Goal: Communication & Community: Answer question/provide support

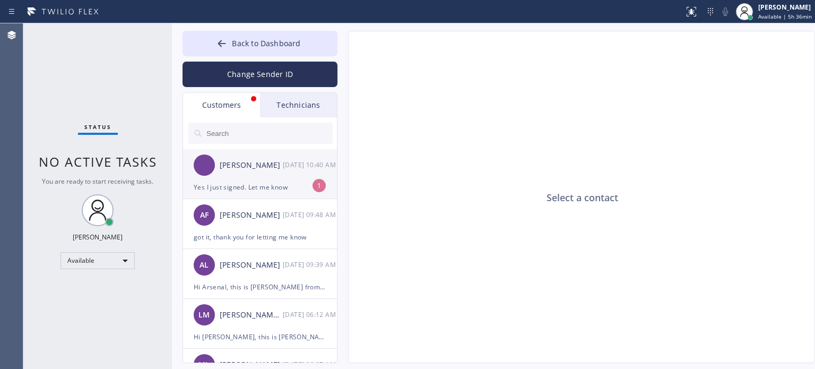
click at [254, 186] on div "Yes I just signed. Let me know" at bounding box center [260, 187] width 133 height 12
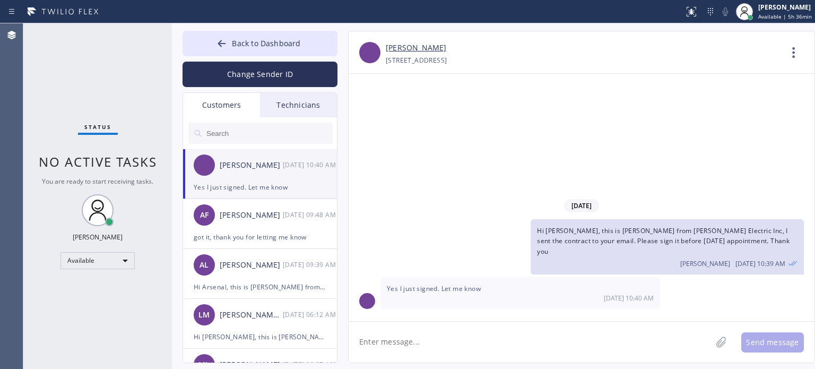
click at [410, 348] on textarea at bounding box center [530, 342] width 363 height 41
click at [465, 350] on textarea "thank you" at bounding box center [540, 342] width 382 height 41
type textarea "Will I be using the same card for the deposit?"
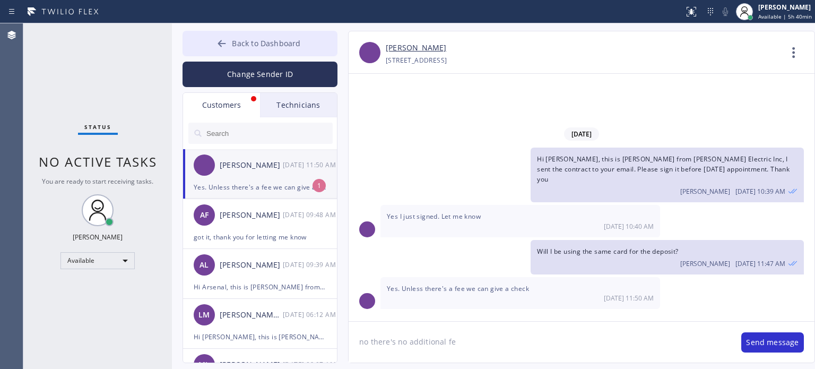
type textarea "no there's no additional fee"
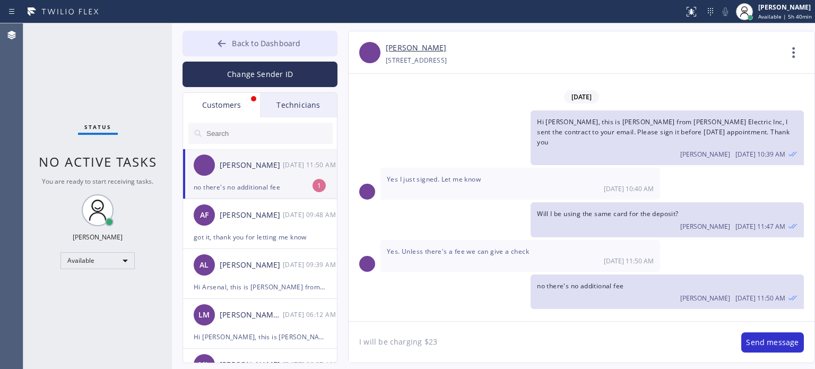
type textarea "I will be charging $235"
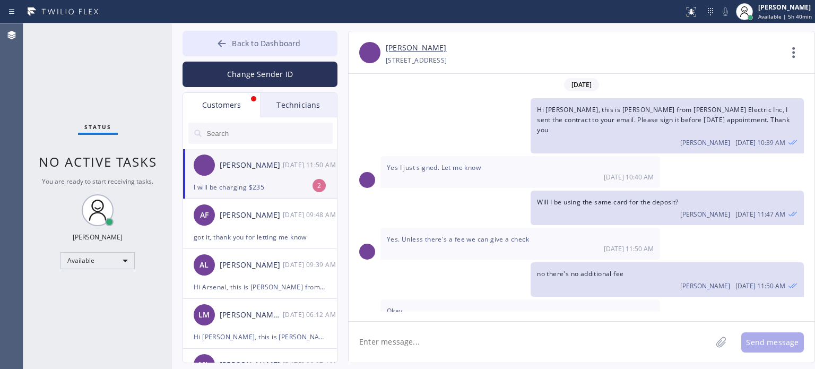
scroll to position [45, 0]
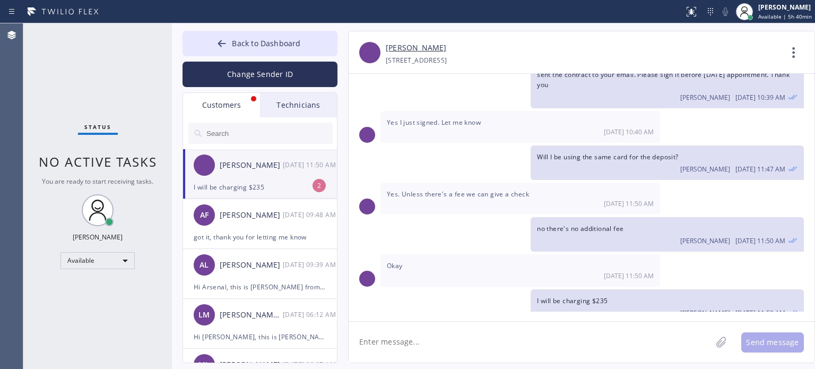
click at [270, 186] on div "I will be charging $235" at bounding box center [260, 187] width 133 height 12
click at [387, 348] on textarea at bounding box center [530, 342] width 363 height 41
type textarea "thank you"
